Goal: Task Accomplishment & Management: Use online tool/utility

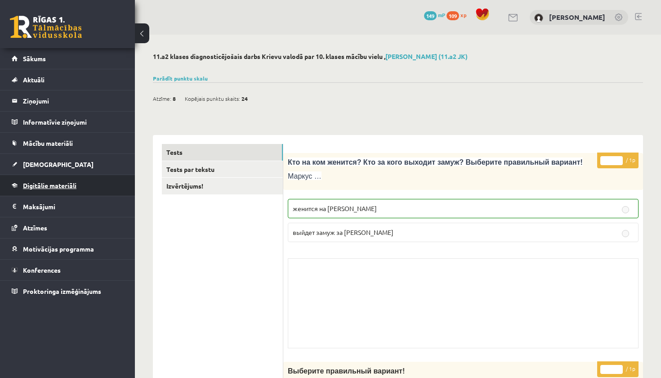
click at [44, 186] on span "Digitālie materiāli" at bounding box center [50, 185] width 54 height 8
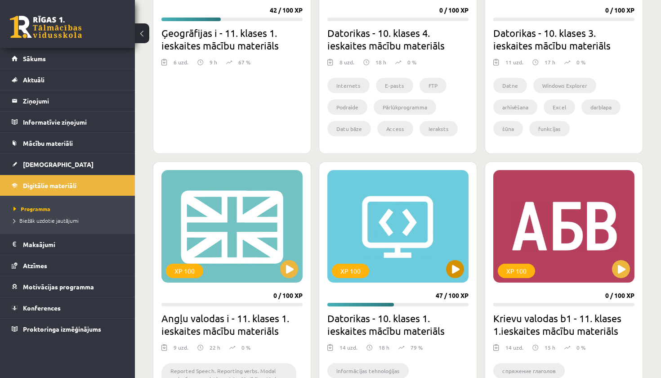
scroll to position [413, 0]
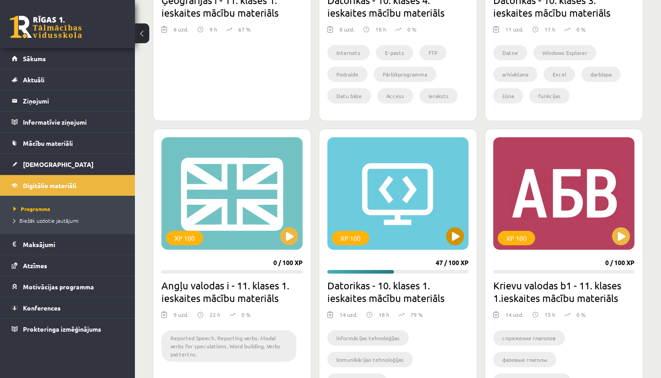
click at [456, 221] on div "XP 100" at bounding box center [397, 193] width 141 height 112
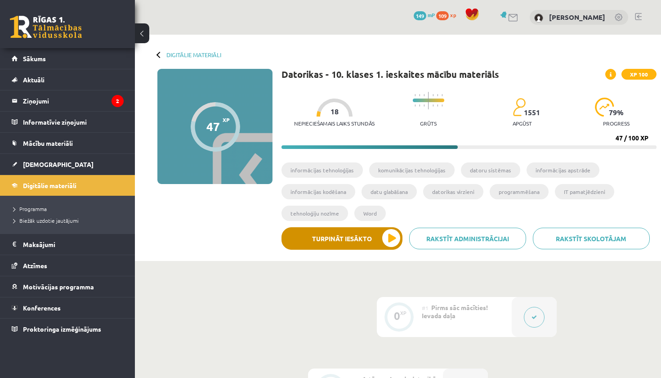
click at [375, 240] on button "Turpināt iesākto" at bounding box center [342, 238] width 121 height 22
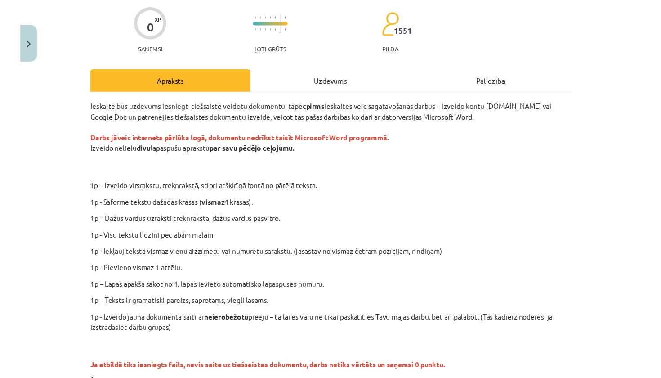
scroll to position [74, 0]
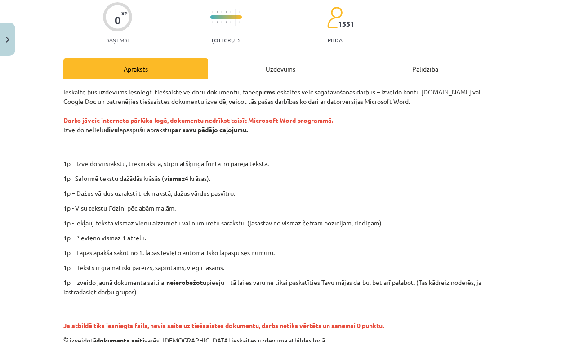
click at [275, 2] on div "0 XP Saņemsi Ļoti grūts 1551 pilda" at bounding box center [280, 20] width 435 height 46
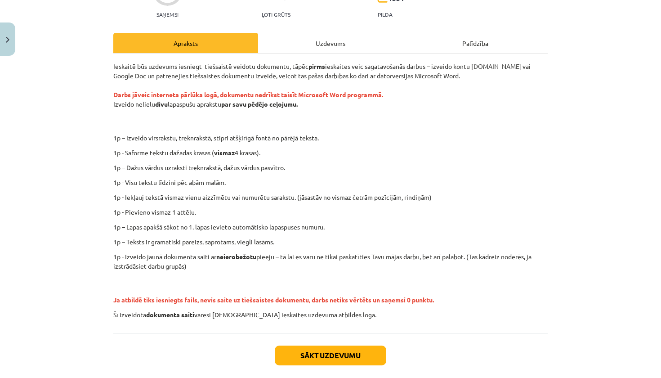
scroll to position [116, 0]
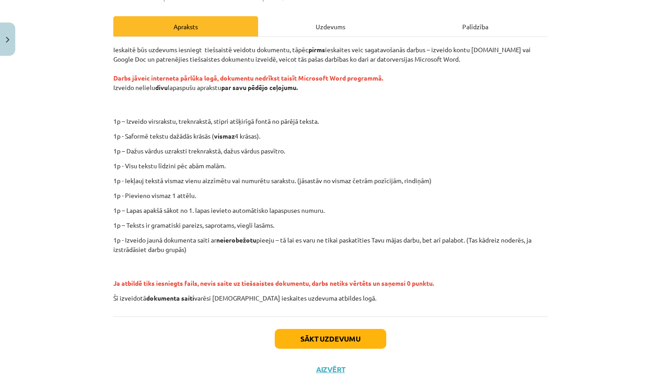
click at [344, 332] on button "Sākt uzdevumu" at bounding box center [331, 339] width 112 height 20
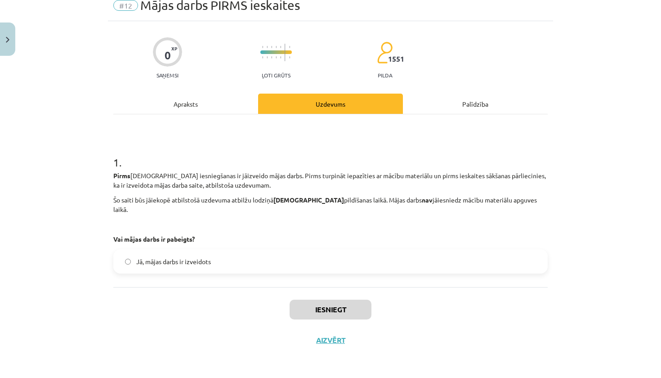
scroll to position [31, 0]
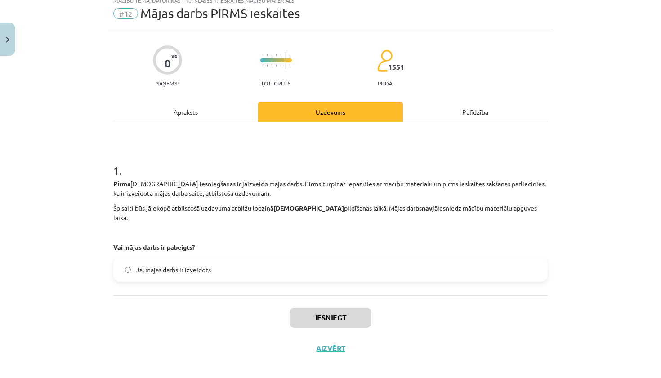
click at [142, 265] on span "Jā, mājas darbs ir izveidots" at bounding box center [173, 269] width 75 height 9
click at [325, 313] on button "Iesniegt" at bounding box center [331, 318] width 82 height 20
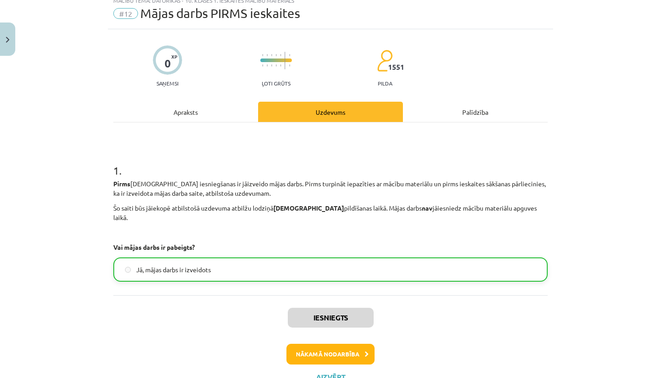
click at [336, 372] on button "Aizvērt" at bounding box center [331, 376] width 34 height 9
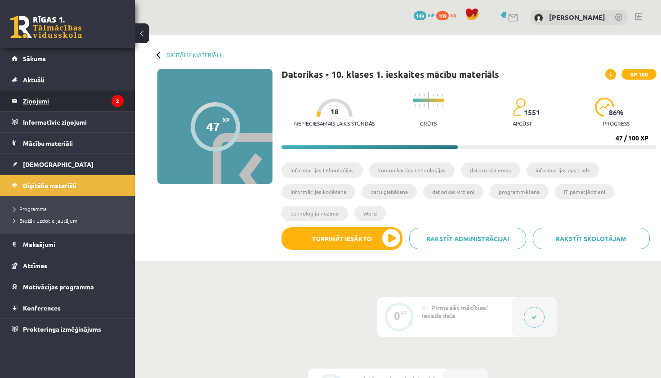
click at [86, 98] on legend "Ziņojumi 2" at bounding box center [73, 100] width 101 height 21
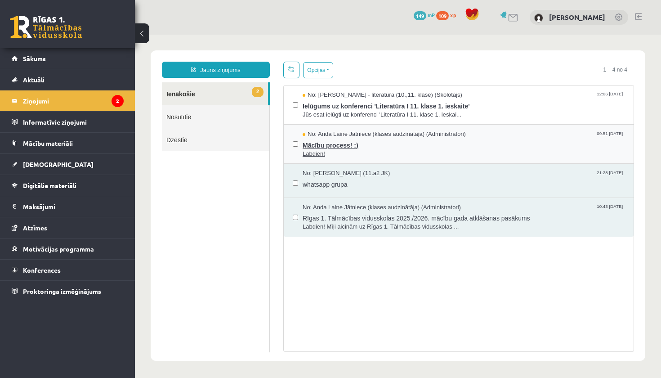
click at [341, 144] on span "Mācību process! :)" at bounding box center [464, 144] width 322 height 11
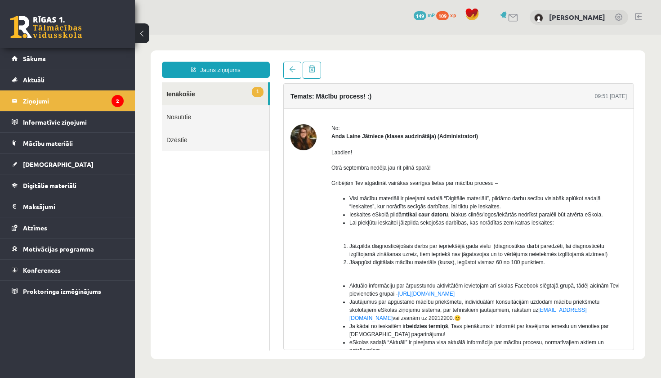
click at [208, 98] on link "1 Ienākošie" at bounding box center [215, 93] width 106 height 23
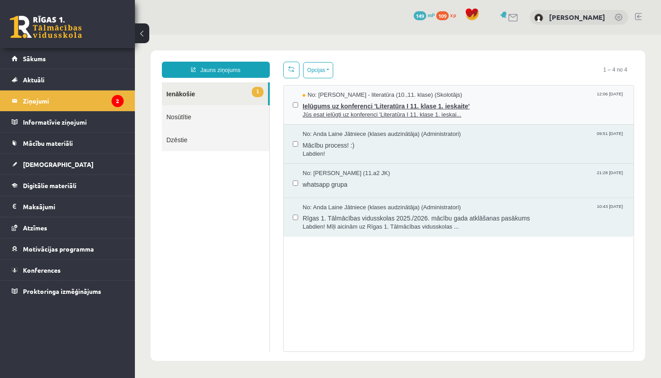
click at [398, 100] on span "Ielūgums uz konferenci 'Literatūra I 11. klase 1. ieskaite'" at bounding box center [464, 104] width 322 height 11
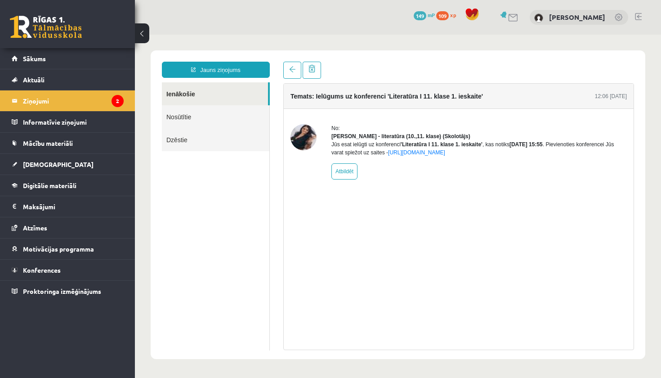
click at [300, 139] on img at bounding box center [304, 137] width 26 height 26
click at [66, 188] on span "Digitālie materiāli" at bounding box center [50, 185] width 54 height 8
